Goal: Information Seeking & Learning: Check status

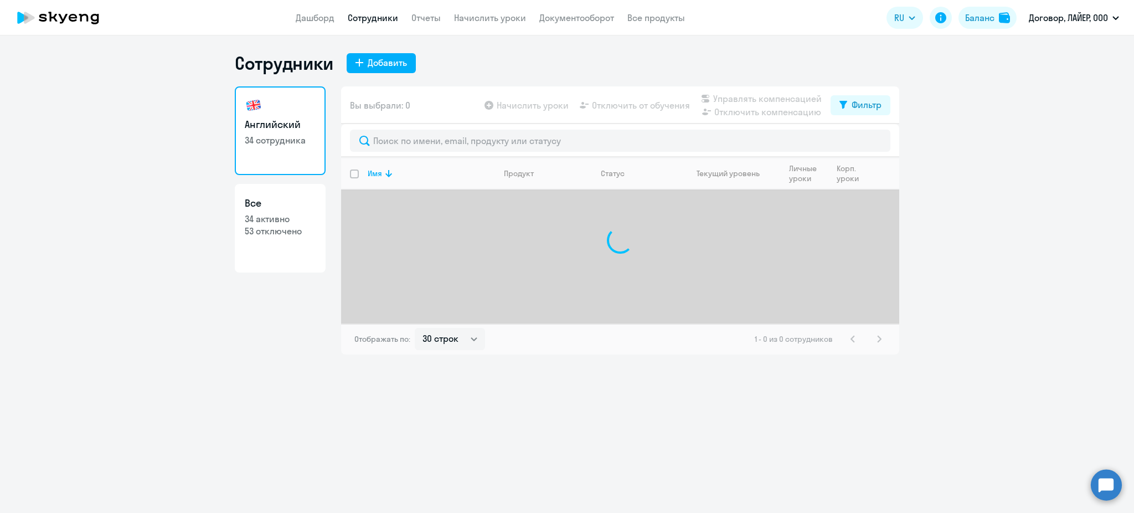
select select "30"
click at [986, 17] on div "Баланс" at bounding box center [979, 17] width 29 height 13
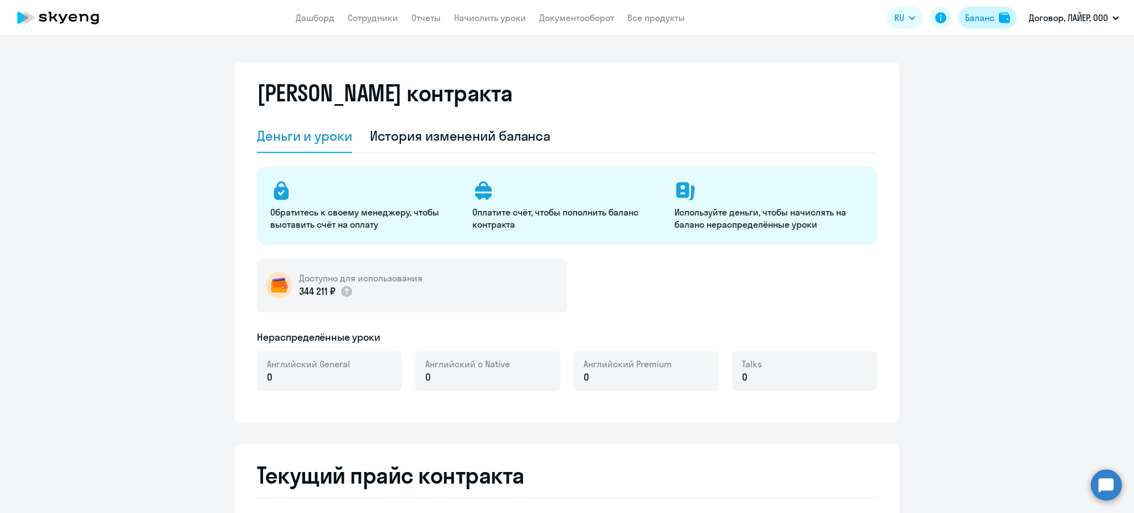
select select "english_adult_not_native_speaker"
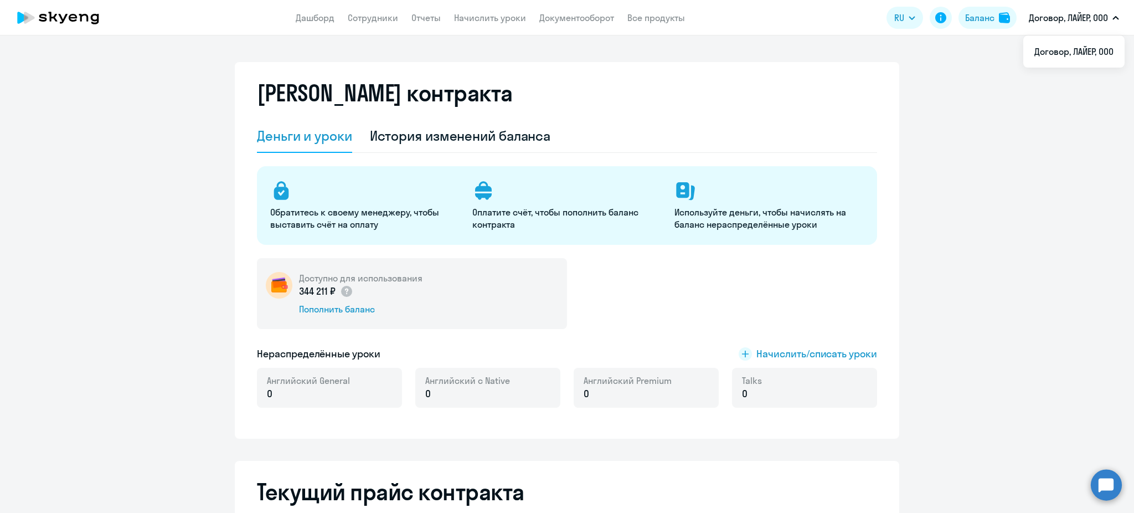
click at [94, 18] on icon at bounding box center [57, 18] width 97 height 28
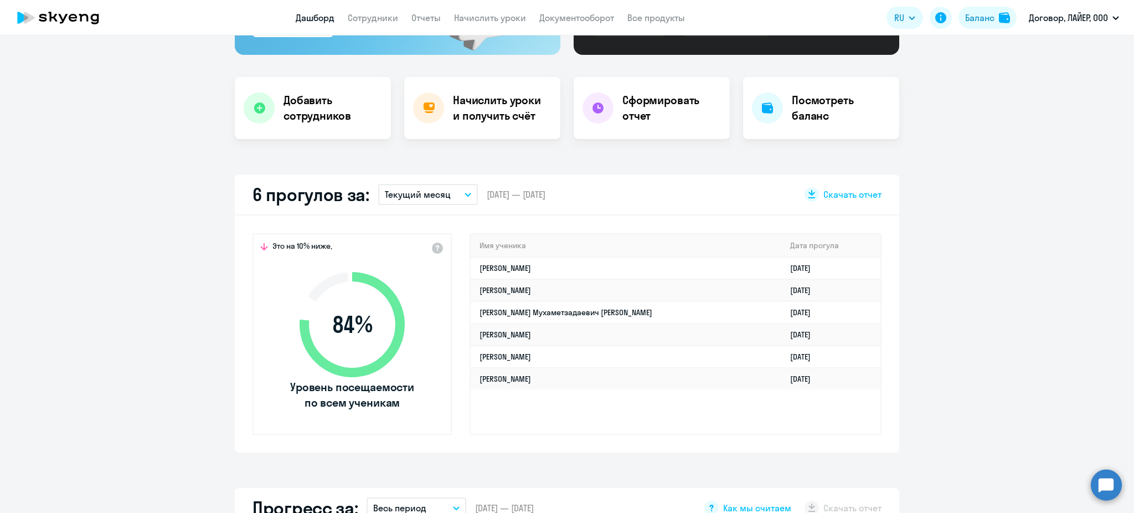
scroll to position [295, 0]
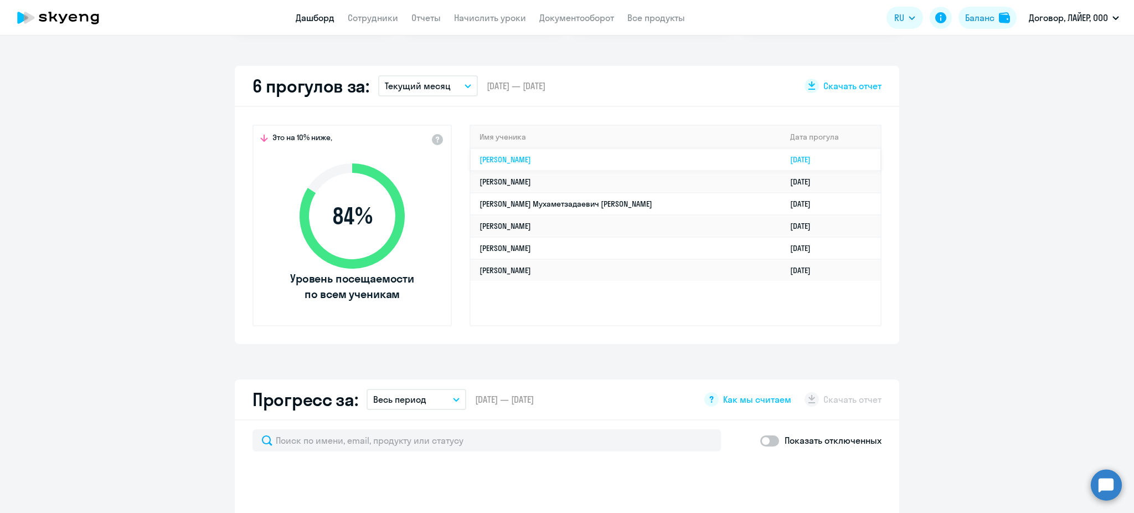
select select "30"
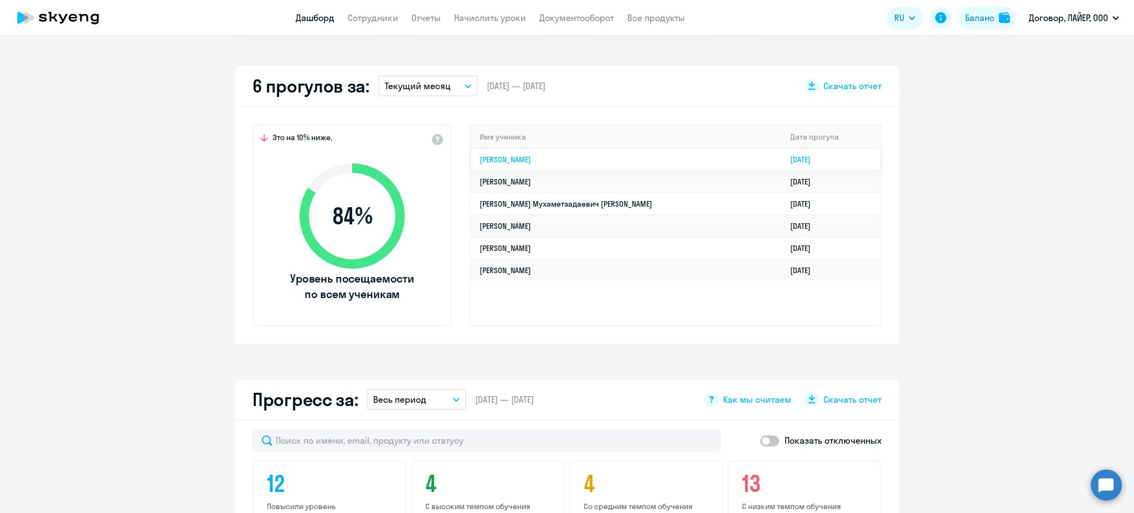
click at [521, 158] on link "[PERSON_NAME]" at bounding box center [504, 159] width 51 height 10
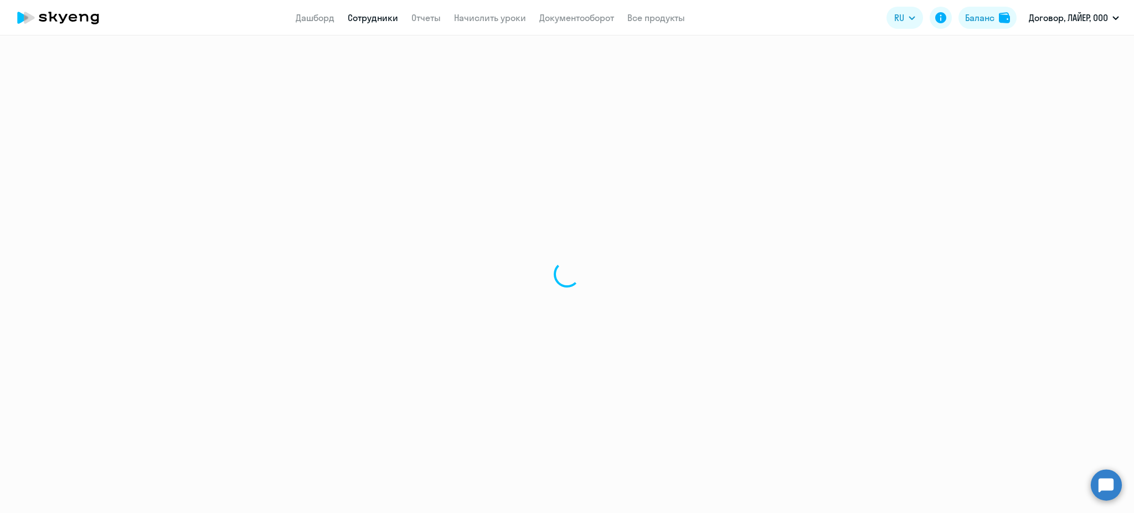
select select "english"
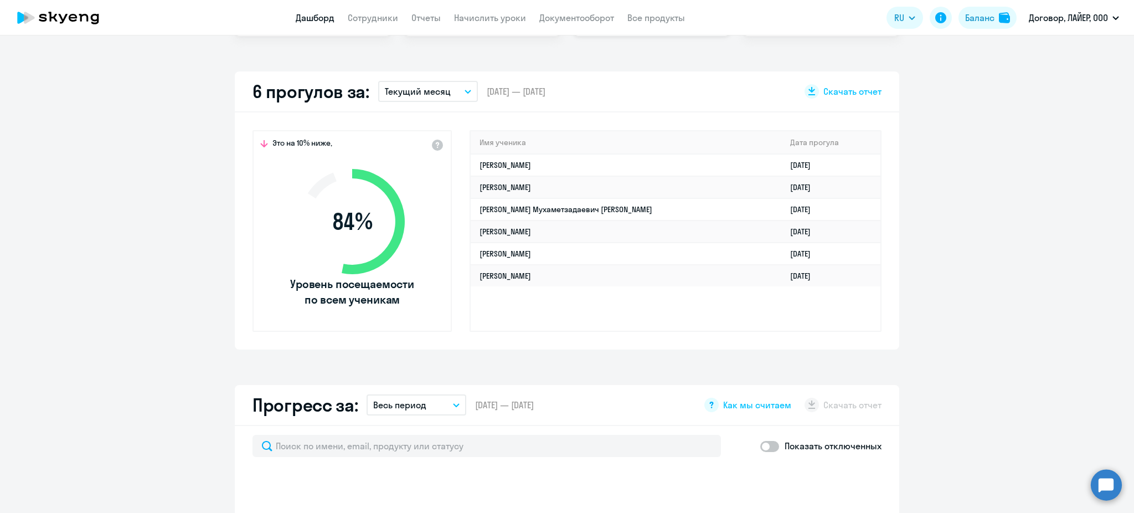
scroll to position [295, 0]
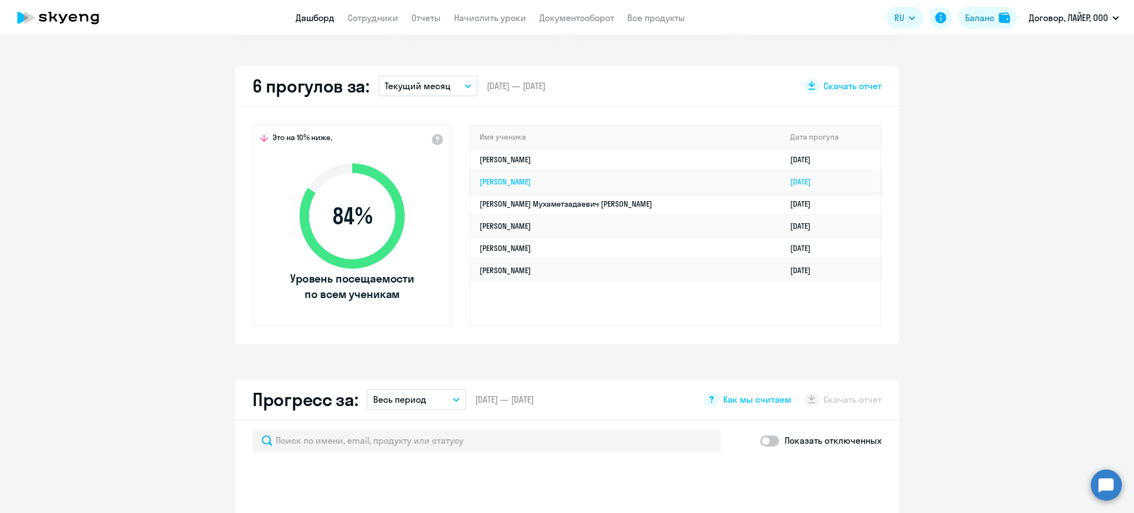
click at [527, 178] on link "[PERSON_NAME]" at bounding box center [504, 182] width 51 height 10
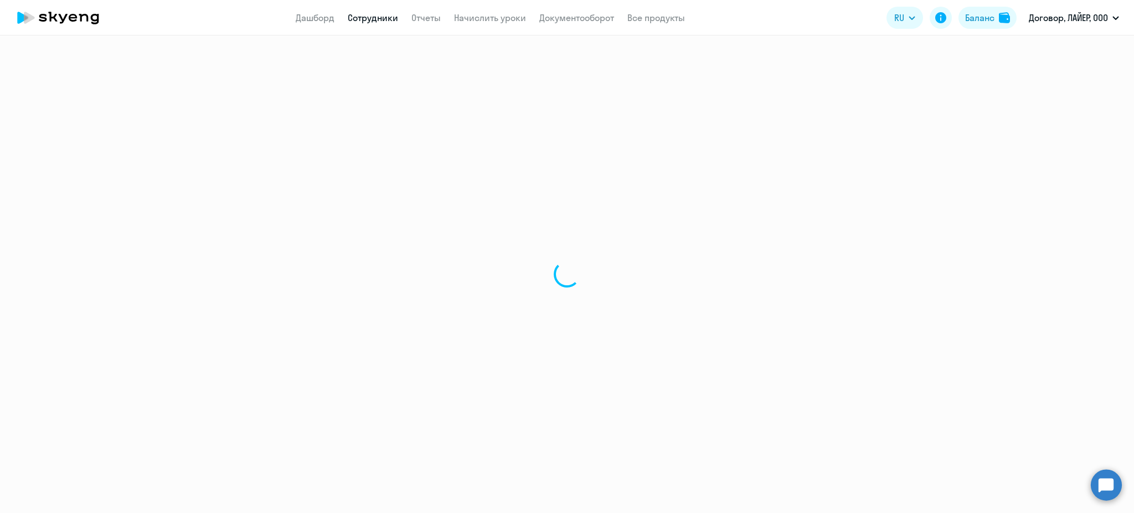
select select "english"
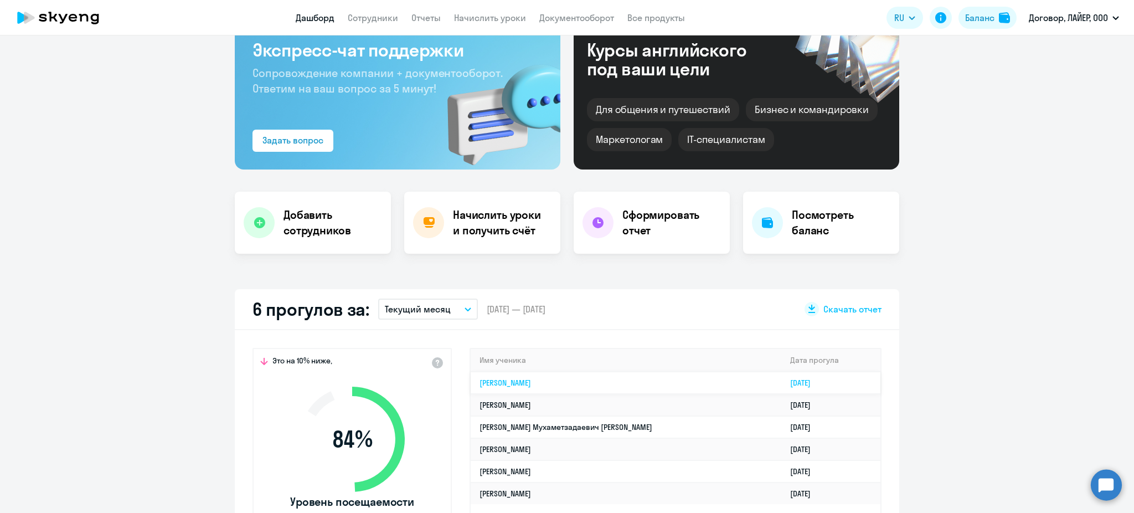
scroll to position [74, 0]
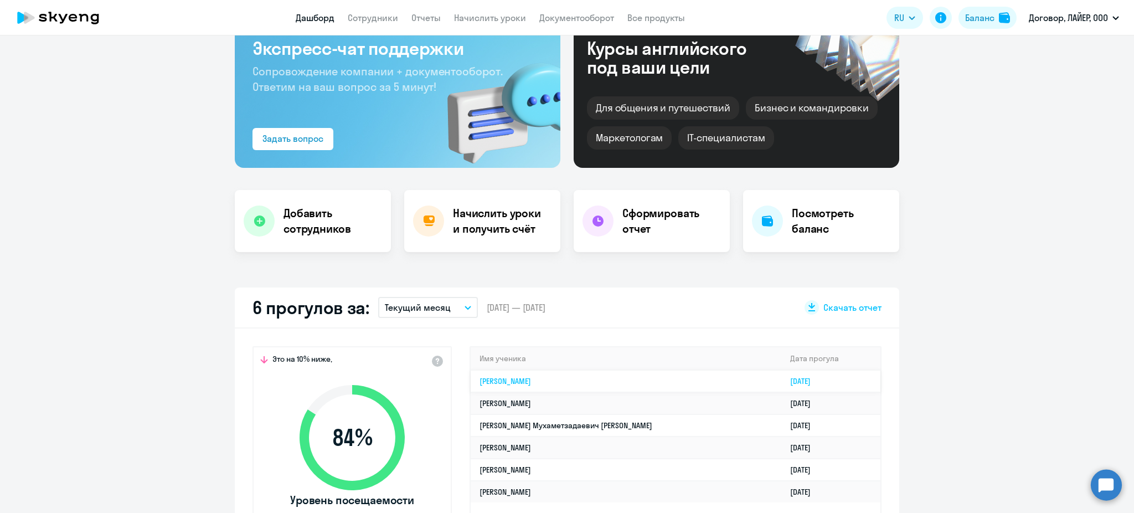
click at [530, 376] on link "[PERSON_NAME]" at bounding box center [504, 381] width 51 height 10
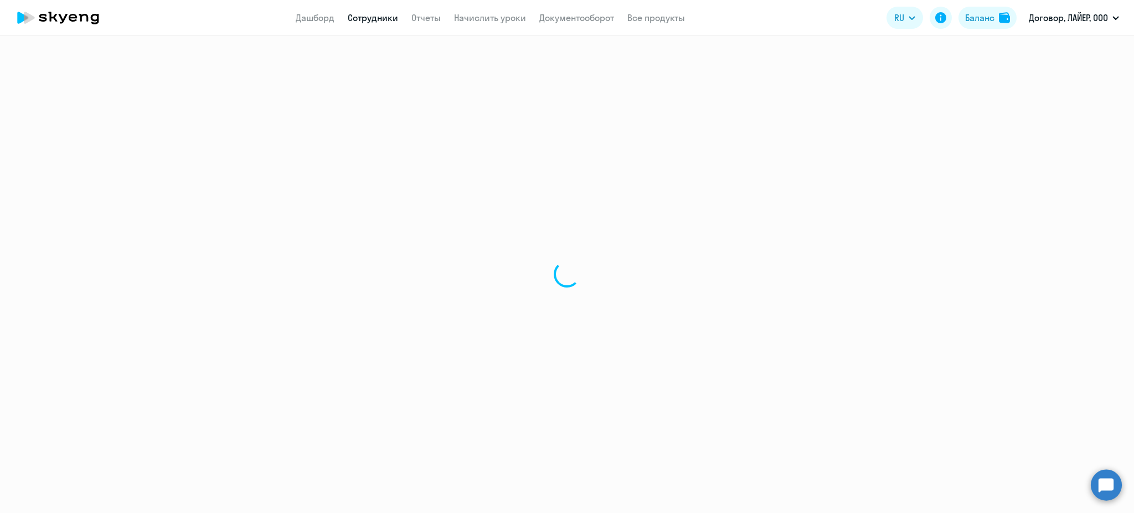
select select "english"
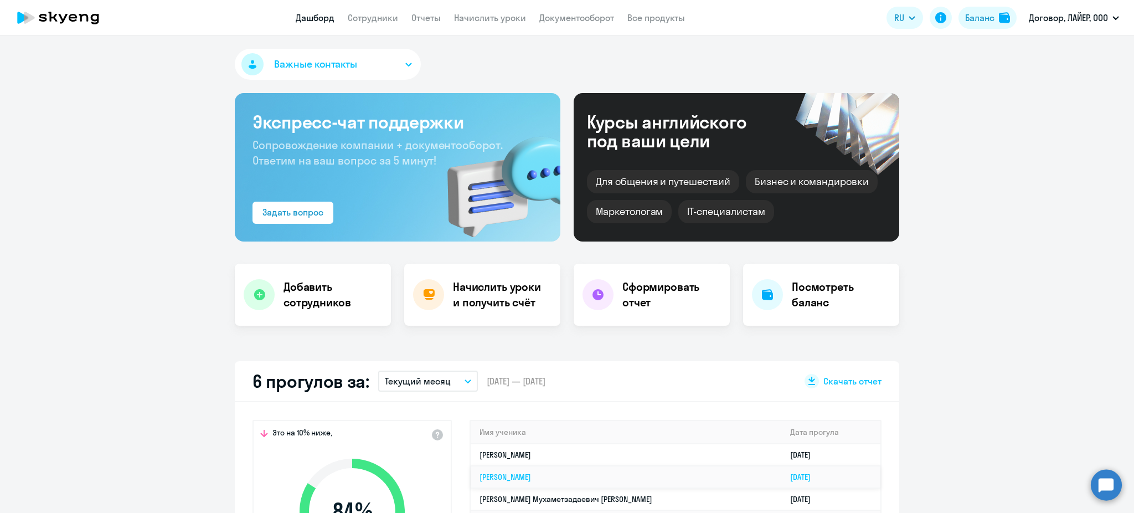
click at [518, 472] on link "[PERSON_NAME]" at bounding box center [504, 477] width 51 height 10
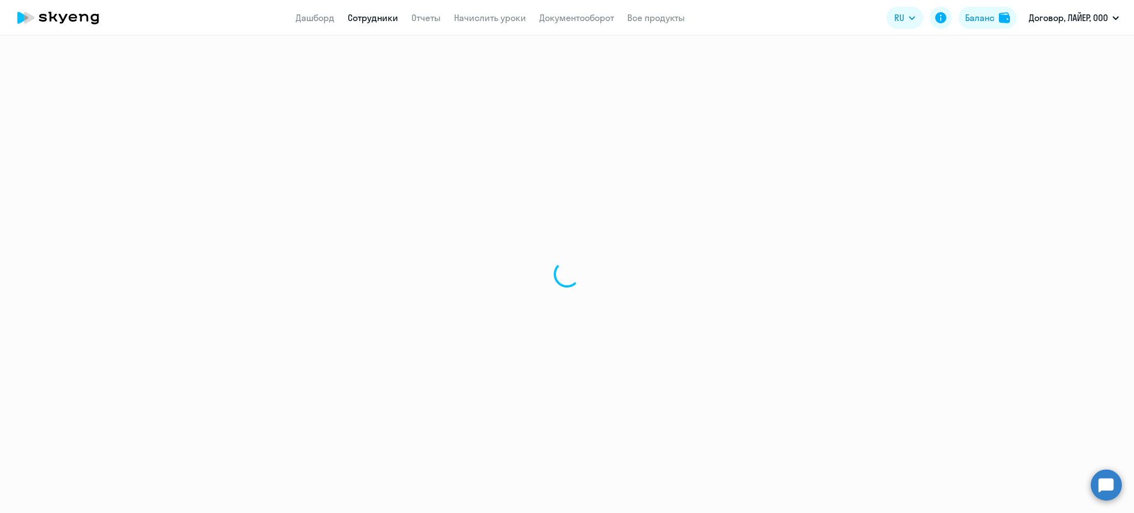
select select "english"
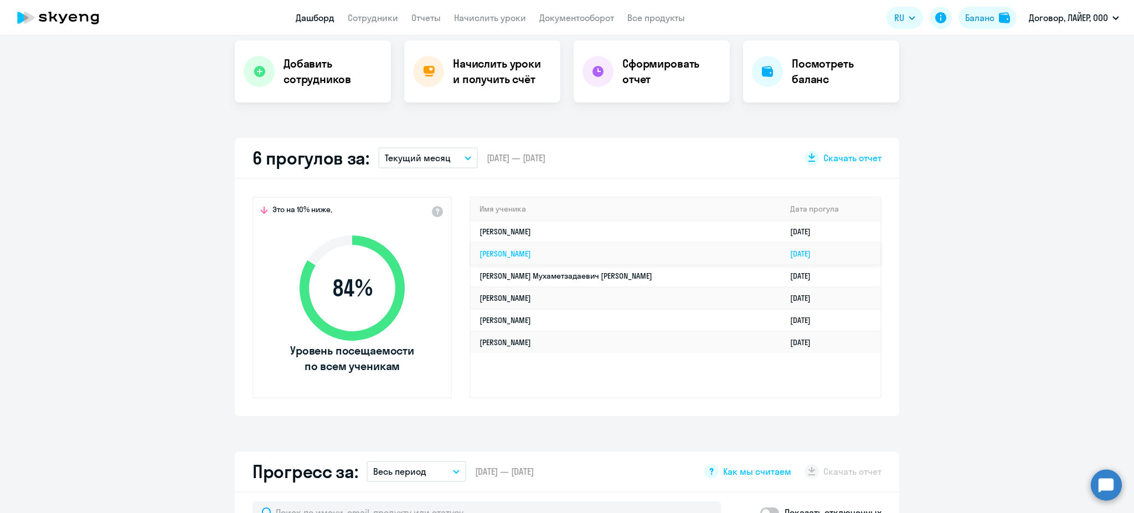
scroll to position [221, 0]
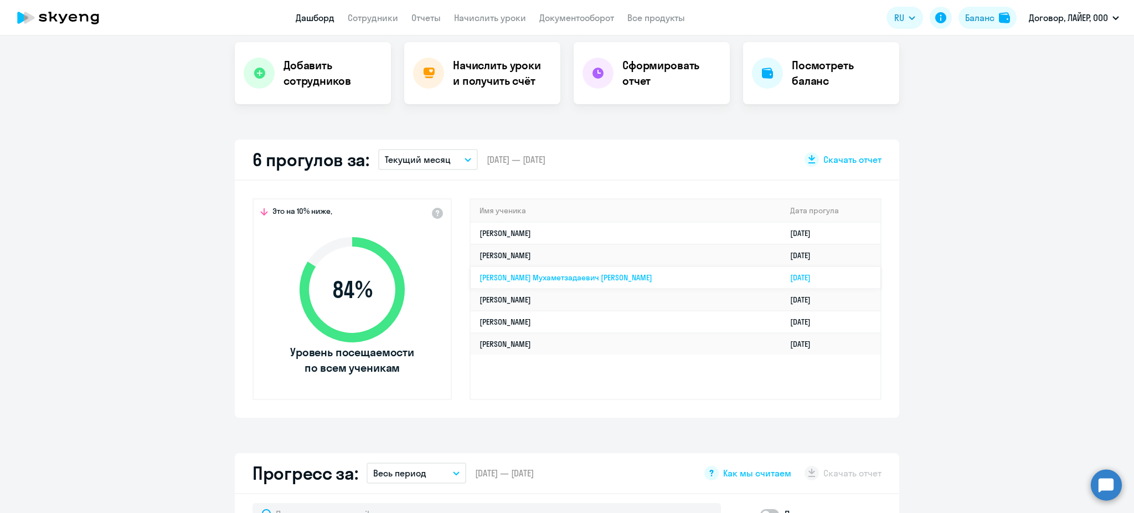
click at [517, 282] on td "[PERSON_NAME] Мухаметзадаевич [PERSON_NAME]" at bounding box center [626, 277] width 311 height 22
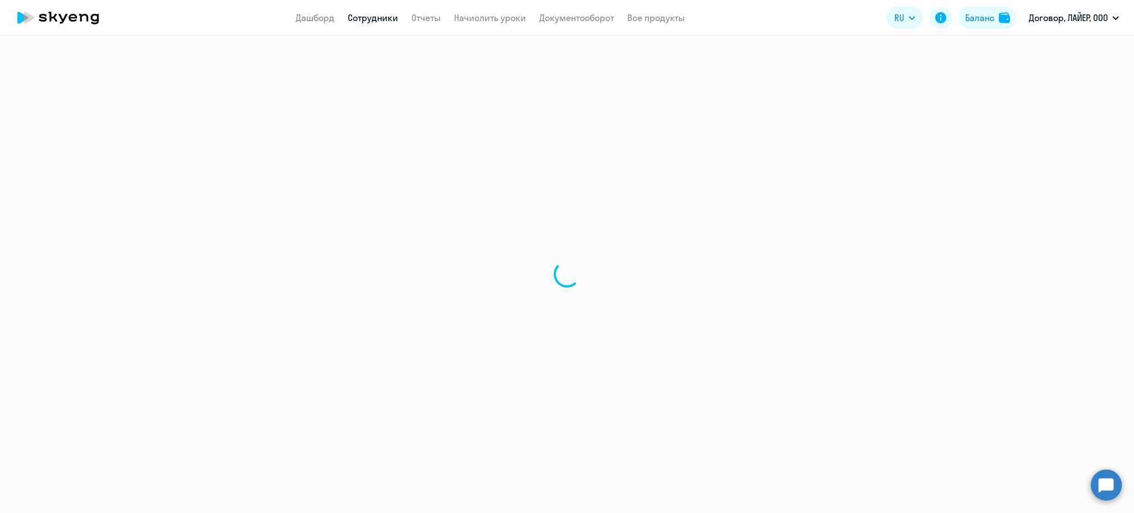
select select "english"
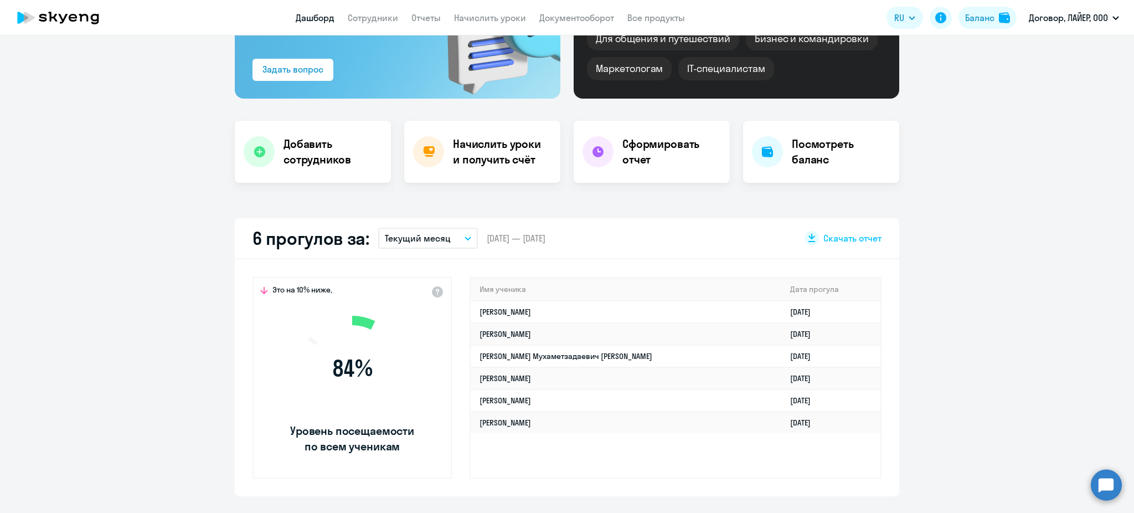
scroll to position [147, 0]
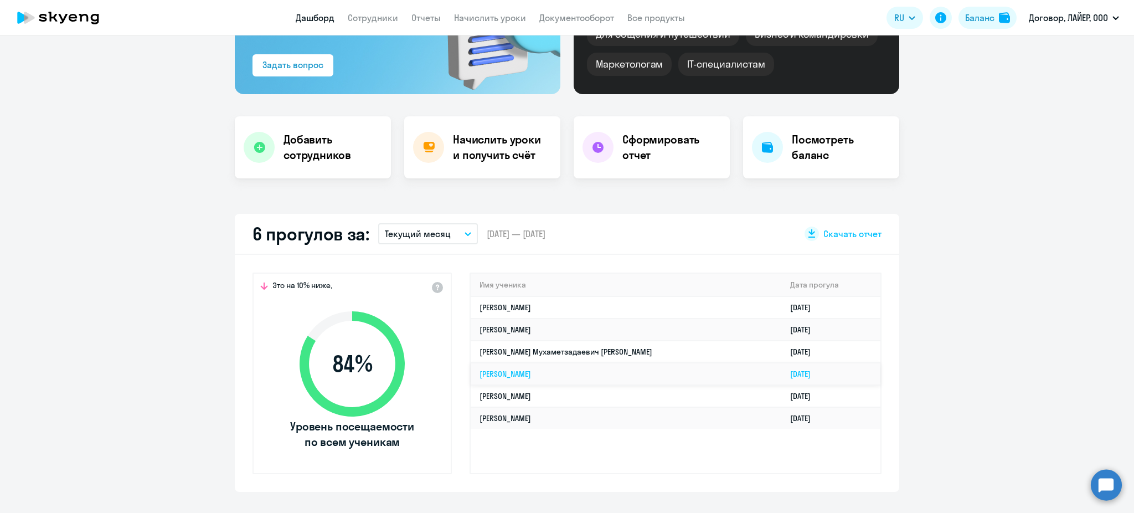
click at [545, 363] on td "[PERSON_NAME]" at bounding box center [626, 374] width 311 height 22
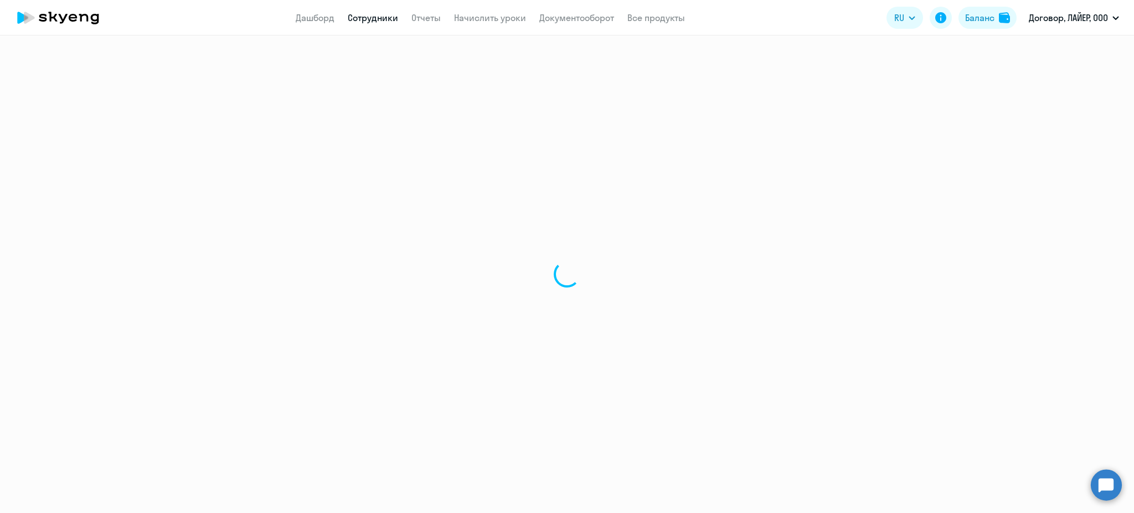
select select "english"
